Goal: Task Accomplishment & Management: Manage account settings

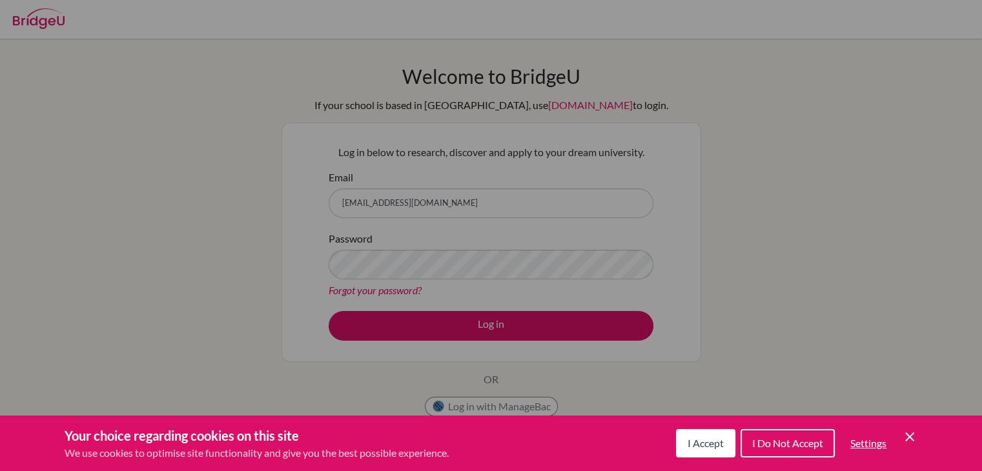
click at [724, 439] on button "I Accept" at bounding box center [705, 443] width 59 height 28
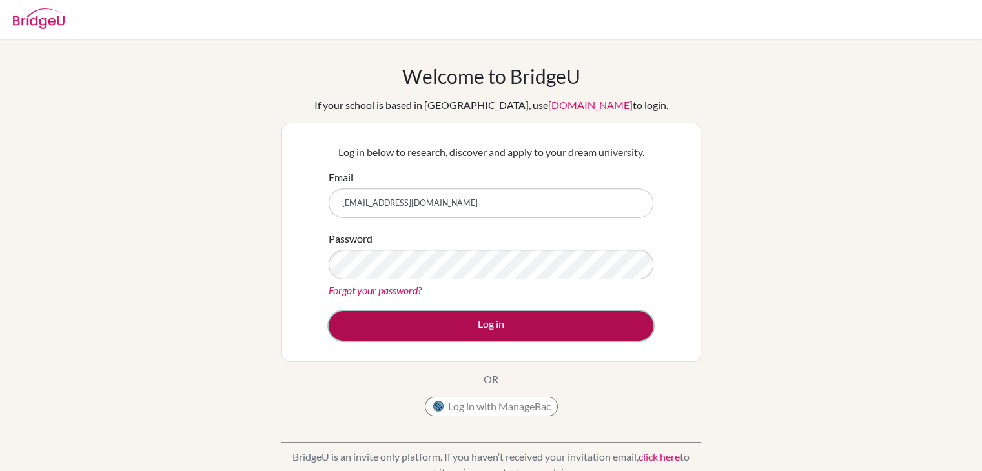
click at [516, 322] on button "Log in" at bounding box center [491, 326] width 325 height 30
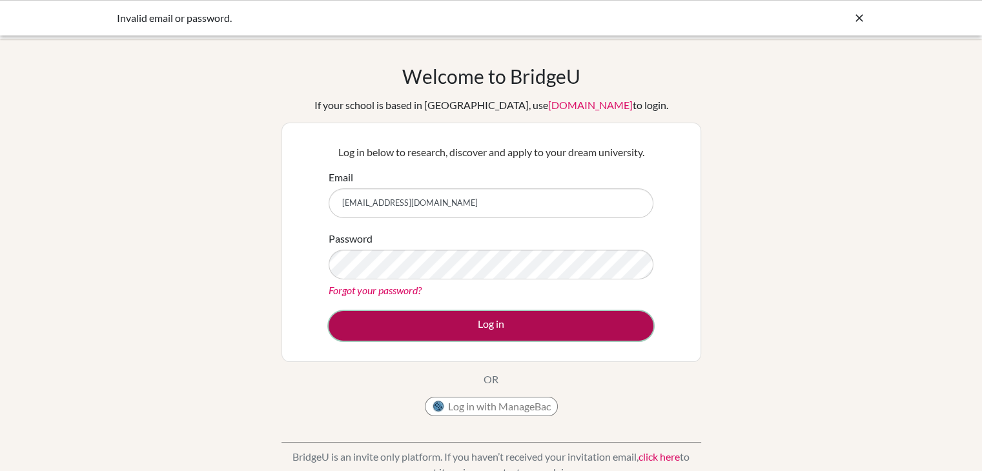
click at [428, 316] on button "Log in" at bounding box center [491, 326] width 325 height 30
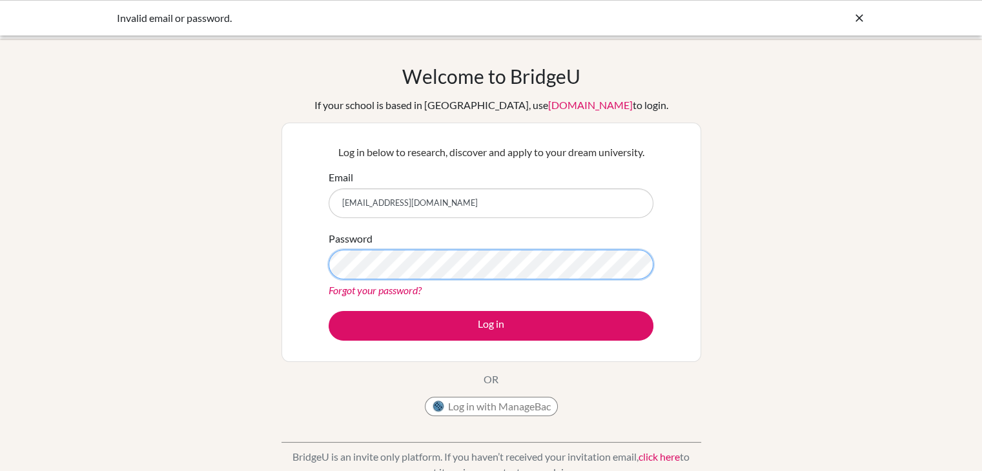
click at [329, 311] on button "Log in" at bounding box center [491, 326] width 325 height 30
